Goal: Book appointment/travel/reservation

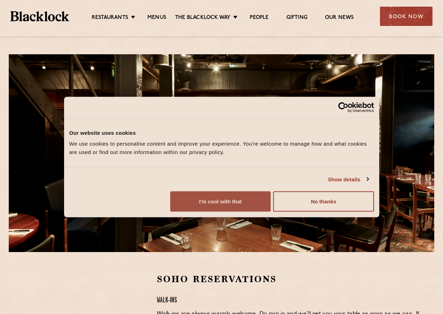
click at [271, 212] on button "I'm cool with that" at bounding box center [220, 202] width 101 height 20
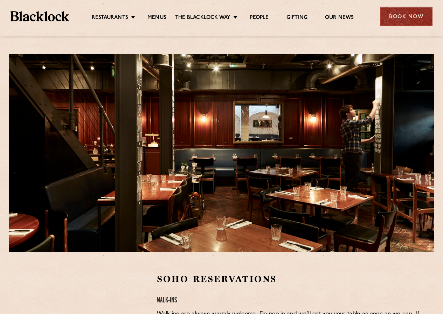
click at [416, 19] on div "Book Now" at bounding box center [406, 16] width 53 height 19
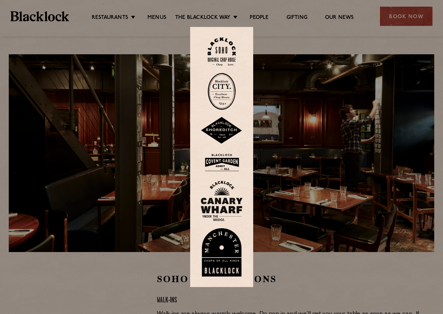
click at [233, 50] on img at bounding box center [222, 51] width 28 height 28
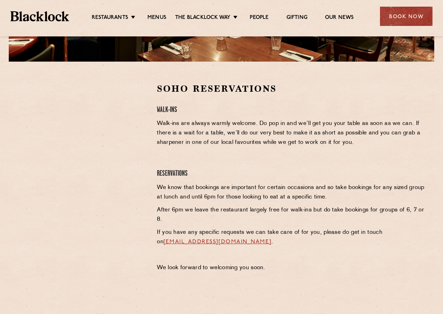
scroll to position [175, 0]
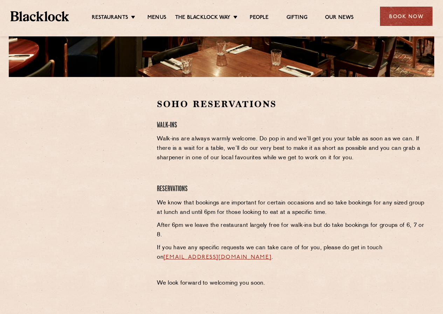
drag, startPoint x: 164, startPoint y: 111, endPoint x: 138, endPoint y: 94, distance: 31.7
click at [138, 94] on section "Soho Reservations Walk-Ins Walk-ins are always warmly welcome. Do pop in and we…" at bounding box center [221, 195] width 443 height 236
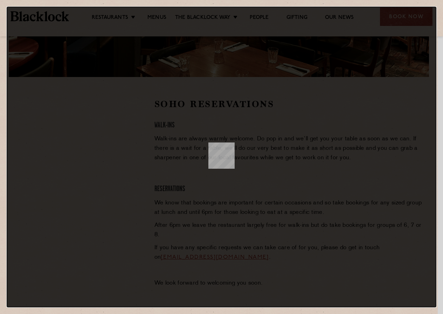
scroll to position [0, 0]
